Goal: Navigation & Orientation: Go to known website

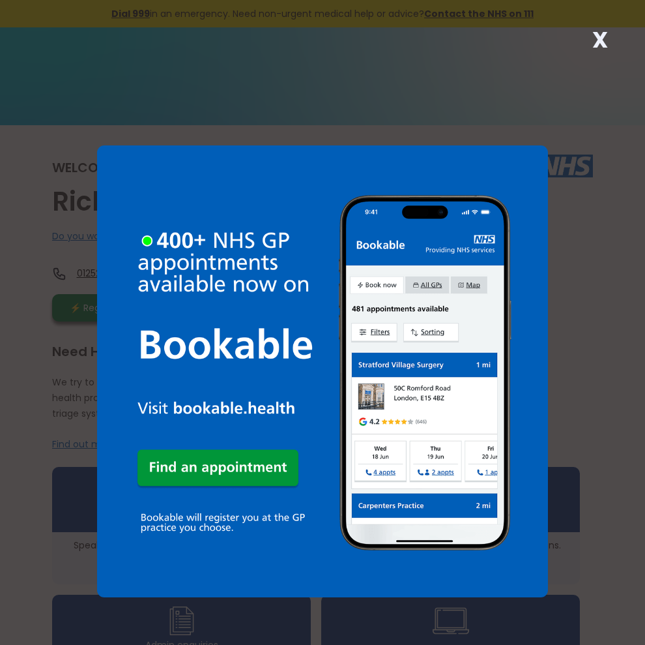
click at [594, 43] on strong "X" at bounding box center [600, 39] width 16 height 31
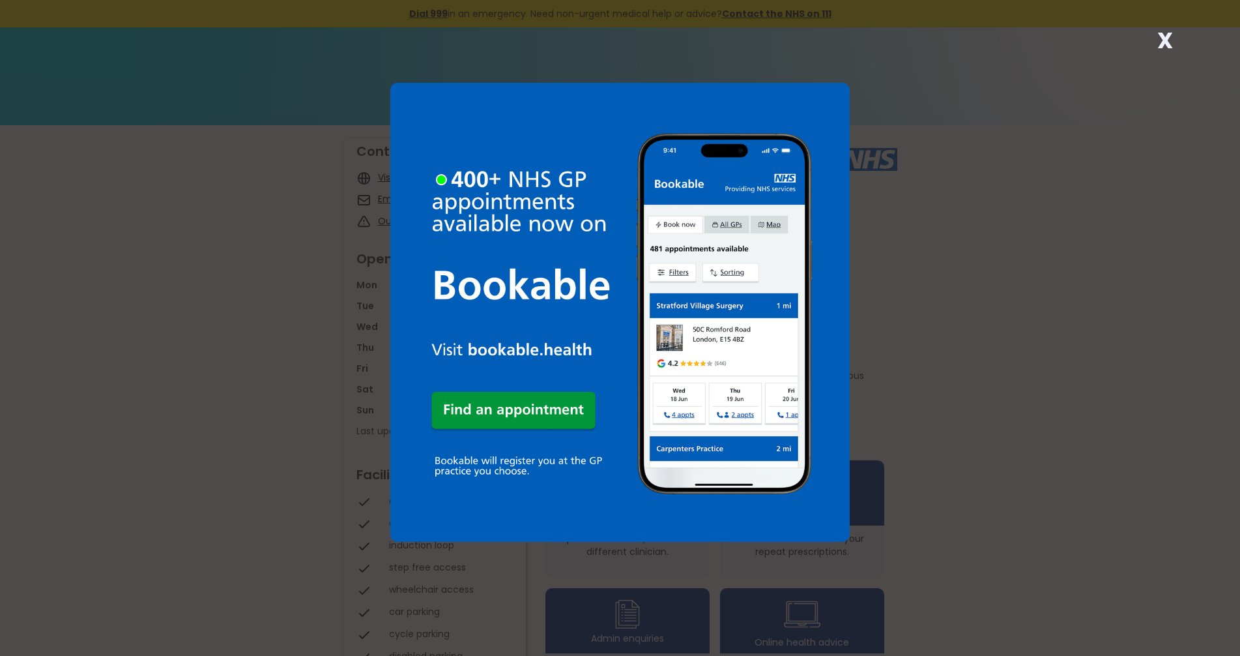
click at [1160, 41] on strong "X" at bounding box center [1166, 40] width 16 height 31
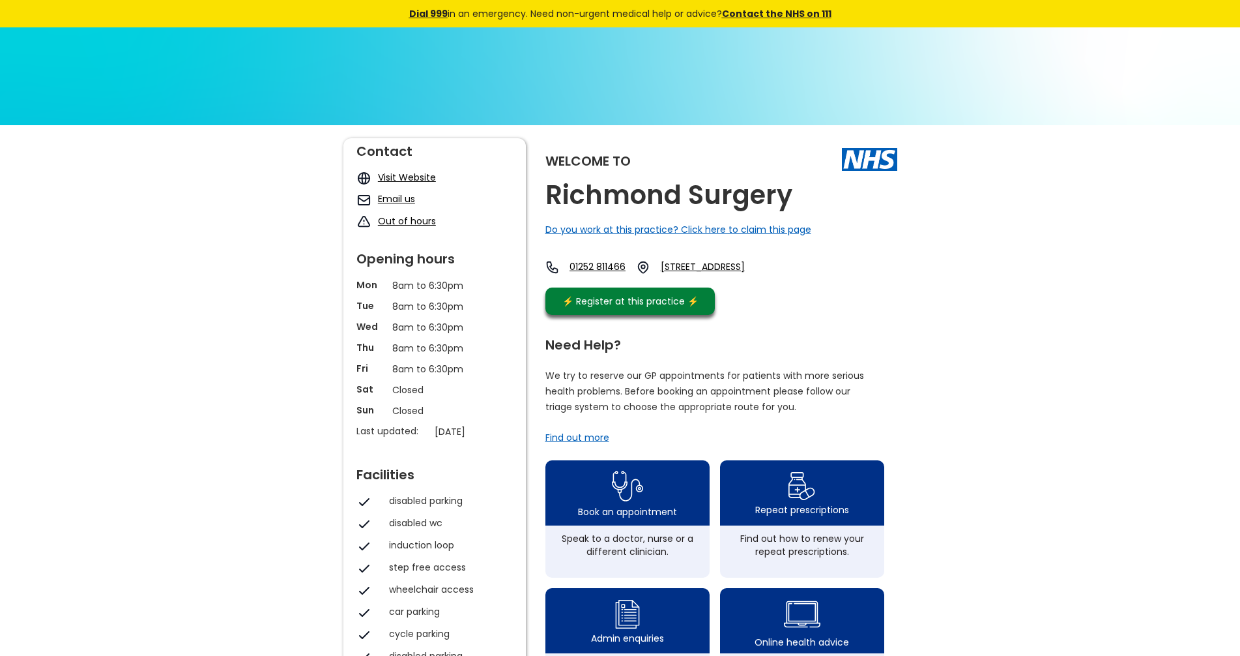
click at [413, 177] on link "Visit Website" at bounding box center [407, 177] width 58 height 13
